Goal: Information Seeking & Learning: Learn about a topic

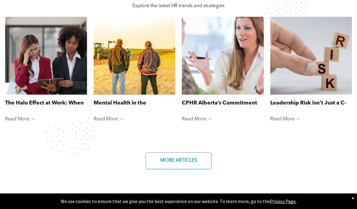
scroll to position [469, 0]
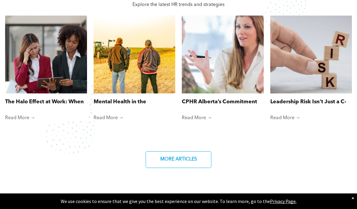
click at [226, 106] on link "CPHR Alberta’s Commitment to Supporting Reservists" at bounding box center [223, 102] width 82 height 8
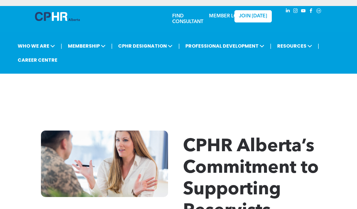
click at [99, 49] on span "MEMBERSHIP" at bounding box center [86, 45] width 41 height 11
click at [295, 85] on div at bounding box center [178, 93] width 287 height 30
click at [47, 48] on span "WHO WE ARE" at bounding box center [36, 45] width 41 height 11
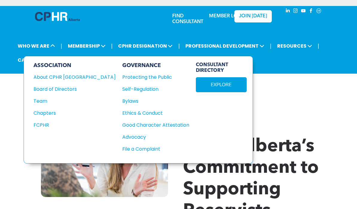
click at [64, 78] on div "About CPHR [GEOGRAPHIC_DATA]" at bounding box center [71, 76] width 74 height 7
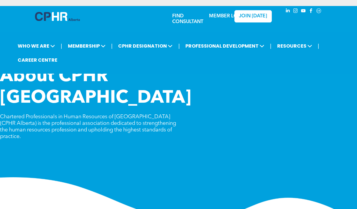
click at [102, 48] on icon at bounding box center [103, 45] width 5 height 5
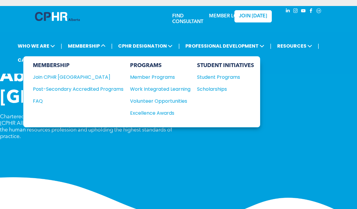
click at [291, 80] on div "About CPHR Alberta Chartered Professionals in Human Resources of Alberta (CPHR …" at bounding box center [178, 106] width 357 height 81
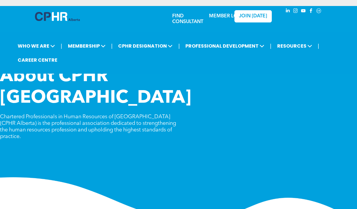
click at [48, 44] on span "WHO WE ARE" at bounding box center [36, 45] width 41 height 11
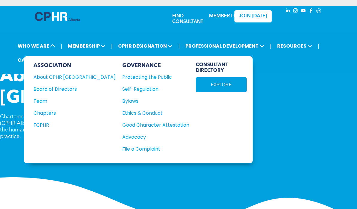
click at [61, 92] on div "Board of Directors" at bounding box center [71, 88] width 74 height 7
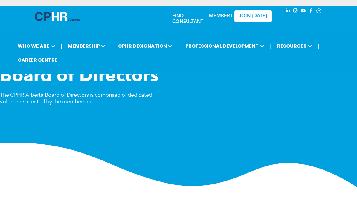
click at [46, 46] on span "WHO WE ARE" at bounding box center [36, 45] width 41 height 11
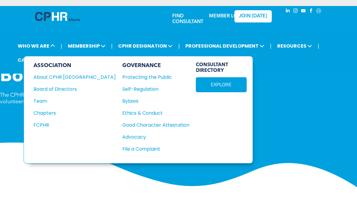
click at [43, 101] on div "Team" at bounding box center [71, 100] width 74 height 7
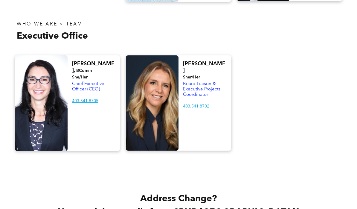
scroll to position [1174, 0]
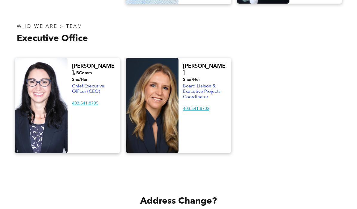
click at [92, 84] on span "Chief Executive Officer (CEO)" at bounding box center [88, 89] width 32 height 10
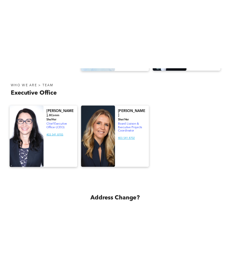
scroll to position [1594, 0]
